Goal: Navigation & Orientation: Find specific page/section

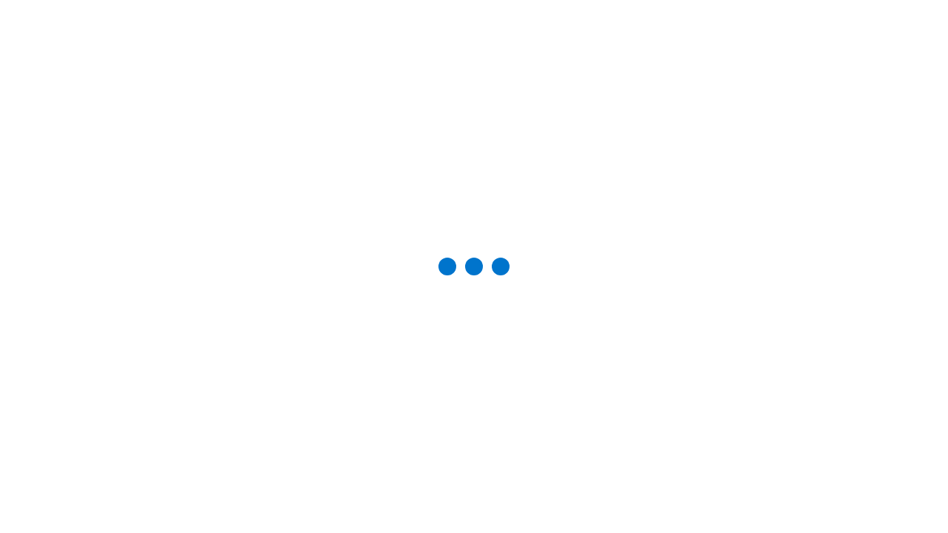
click at [0, 0] on div "Studio Projects" at bounding box center [0, 0] width 0 height 0
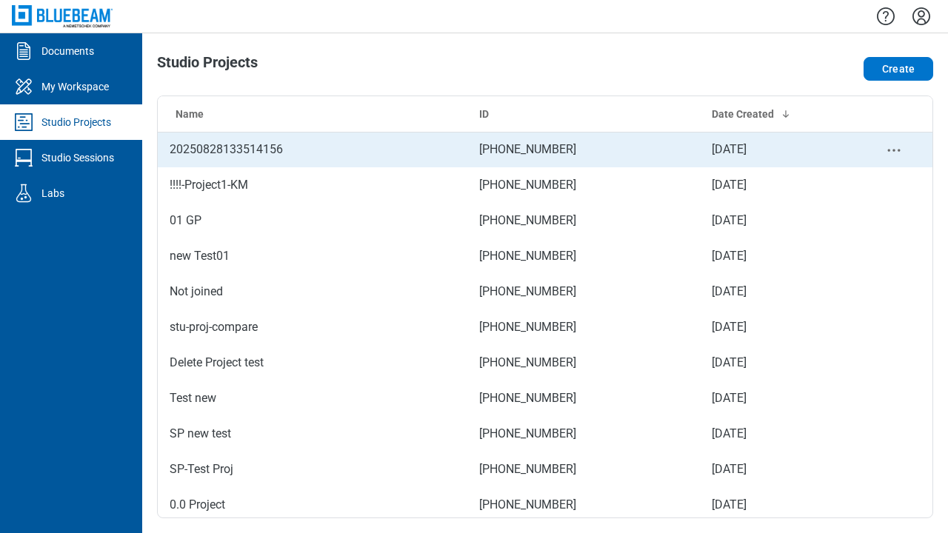
click at [539, 150] on td "[PHONE_NUMBER]" at bounding box center [583, 150] width 232 height 36
